Goal: Navigation & Orientation: Find specific page/section

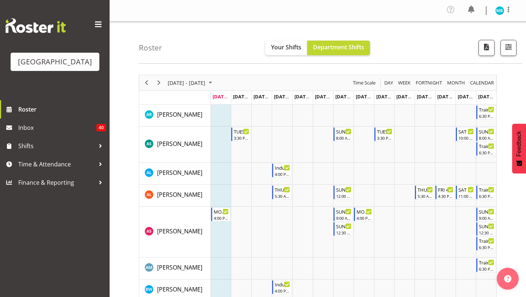
scroll to position [374, 0]
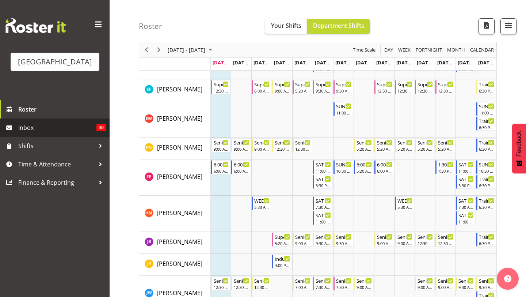
click at [64, 130] on span "Inbox" at bounding box center [57, 127] width 78 height 11
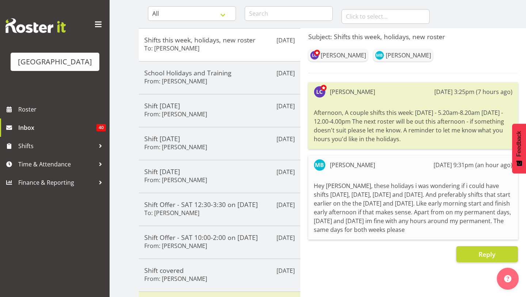
scroll to position [64, 0]
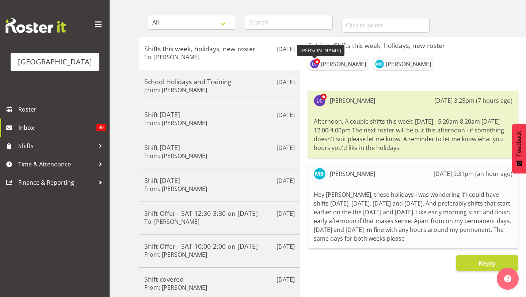
click at [316, 64] on span at bounding box center [317, 61] width 6 height 6
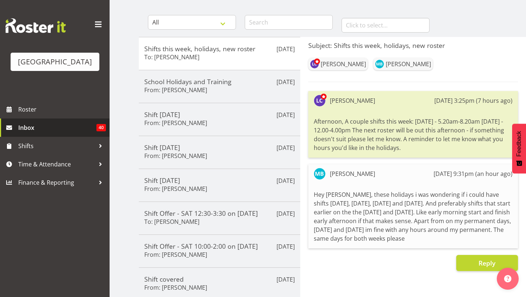
click at [41, 130] on span "Inbox" at bounding box center [57, 127] width 78 height 11
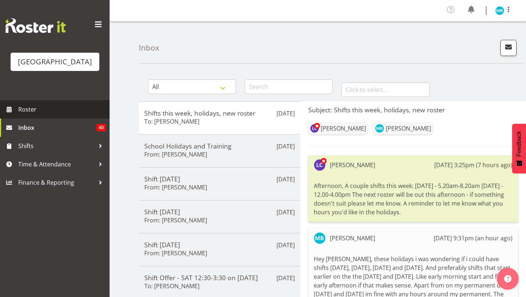
click at [43, 111] on span "Roster" at bounding box center [62, 109] width 88 height 11
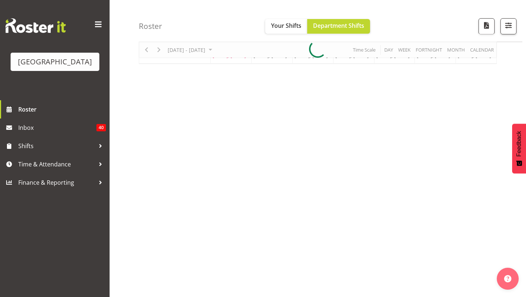
scroll to position [65, 0]
